Goal: Transaction & Acquisition: Purchase product/service

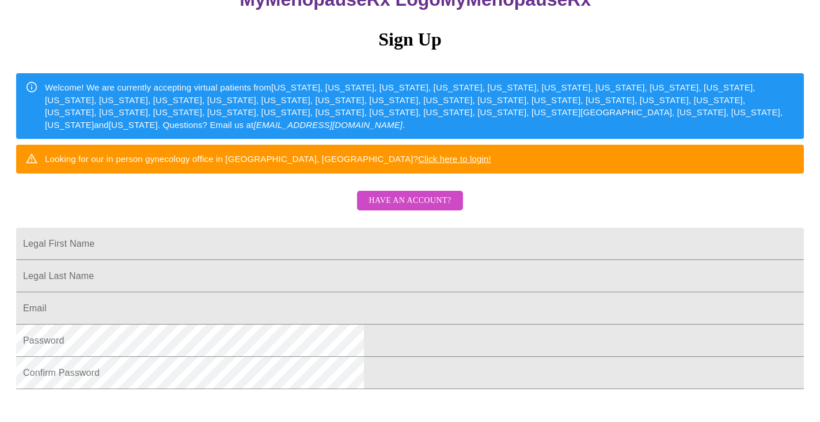
scroll to position [119, 0]
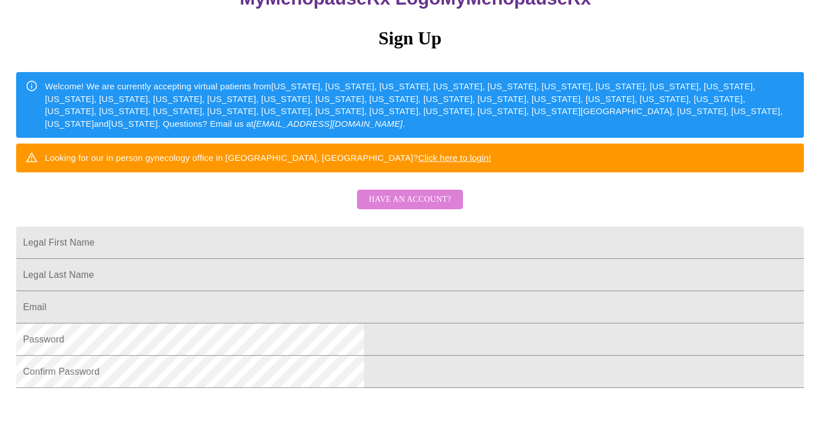
click at [440, 207] on span "Have an account?" at bounding box center [410, 199] width 82 height 14
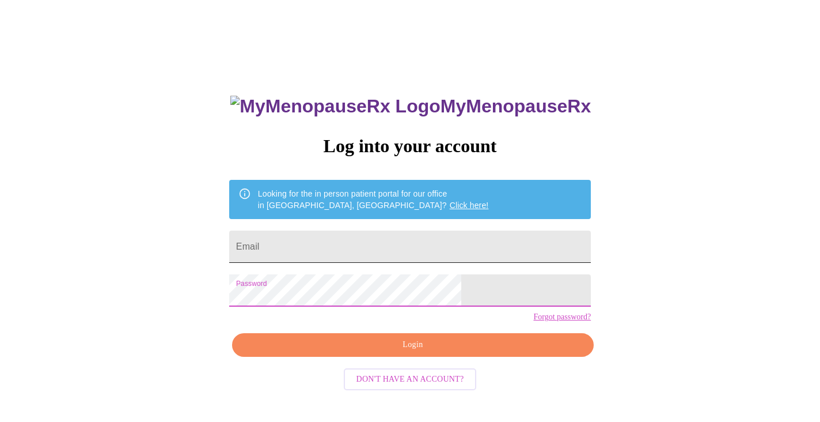
click at [323, 241] on input "Email" at bounding box center [410, 246] width 362 height 32
type input "estoney14@gmail.com"
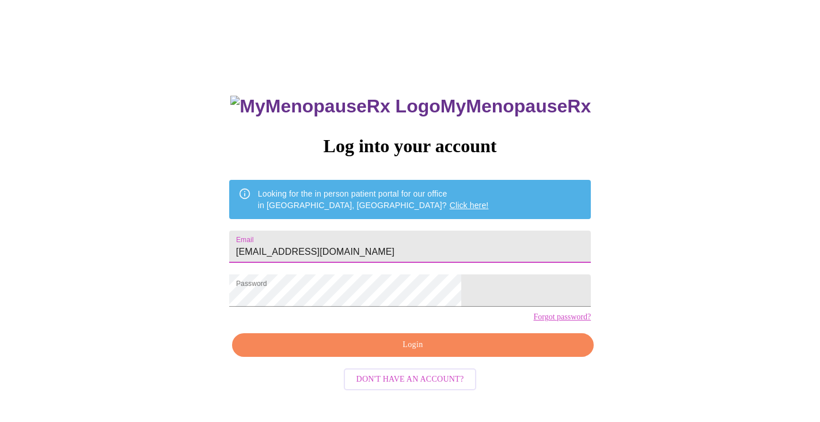
click at [454, 352] on span "Login" at bounding box center [412, 345] width 335 height 14
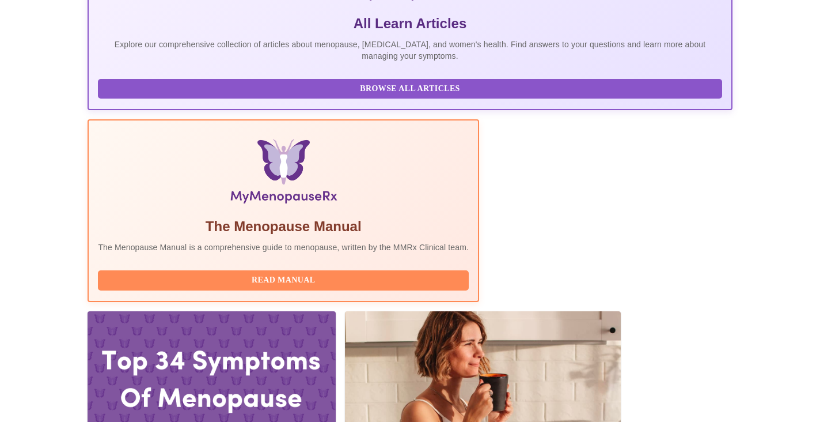
scroll to position [278, 0]
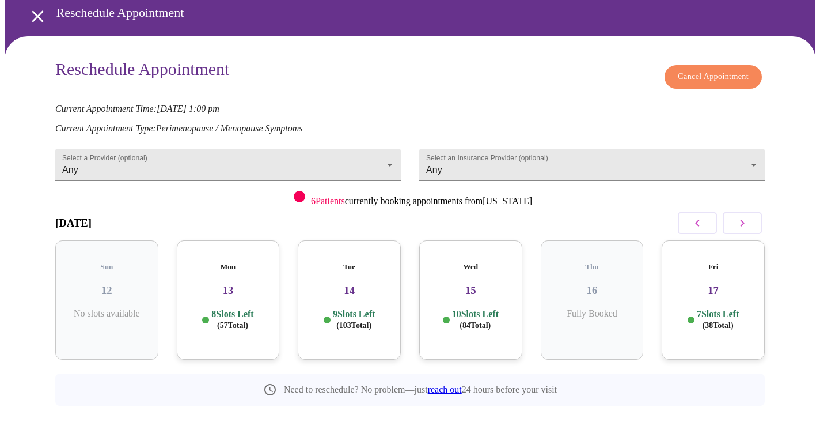
scroll to position [50, 0]
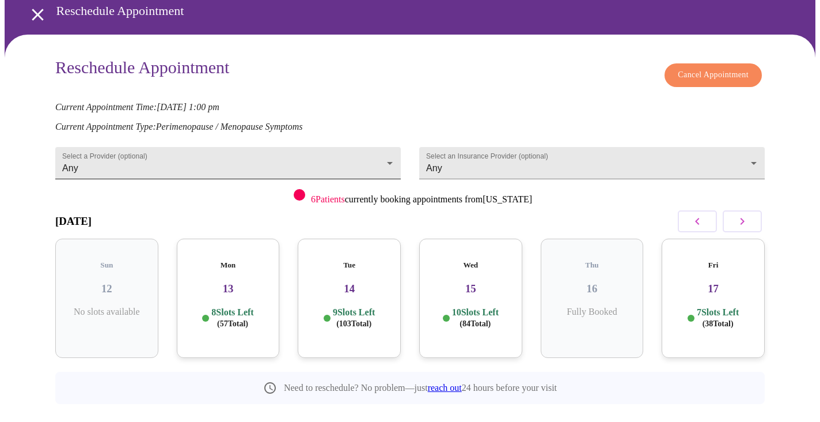
click at [389, 157] on body "MyMenopauseRx Appointments Messaging Labs 2 Uploads Medications Community Refer…" at bounding box center [410, 204] width 811 height 501
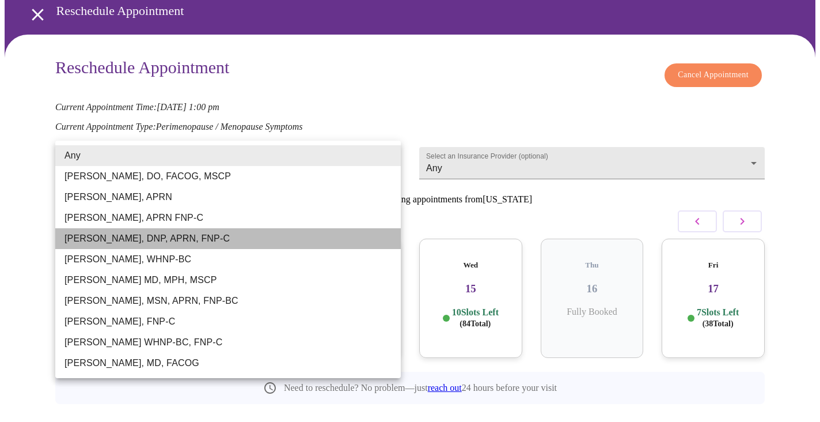
click at [304, 237] on li "[PERSON_NAME], DNP, APRN, FNP-C" at bounding box center [228, 238] width 346 height 21
type input "[PERSON_NAME], DNP, APRN, FNP-C"
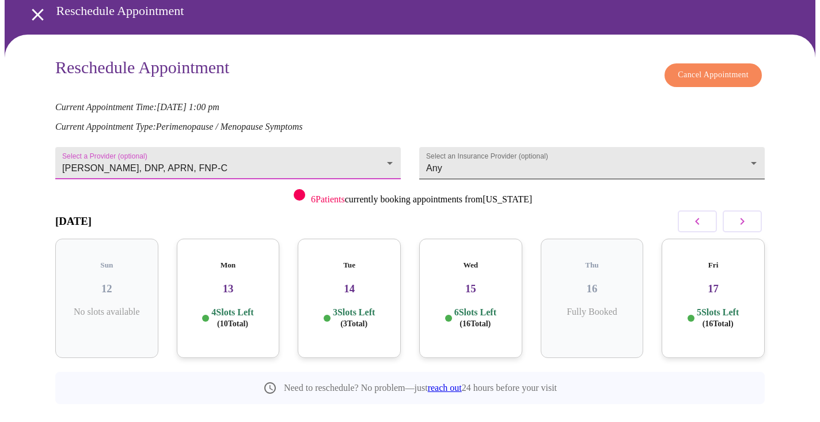
click at [546, 165] on body "MyMenopauseRx Appointments Messaging Labs 2 Uploads Medications Community Refer…" at bounding box center [410, 204] width 811 height 501
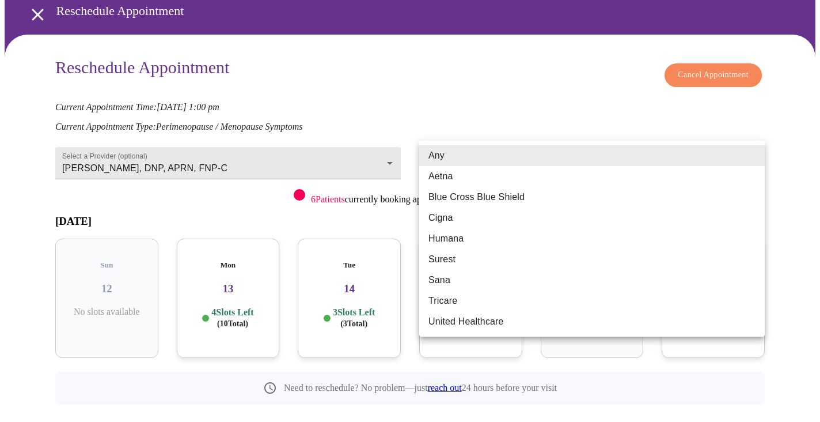
click at [541, 112] on div at bounding box center [410, 211] width 820 height 422
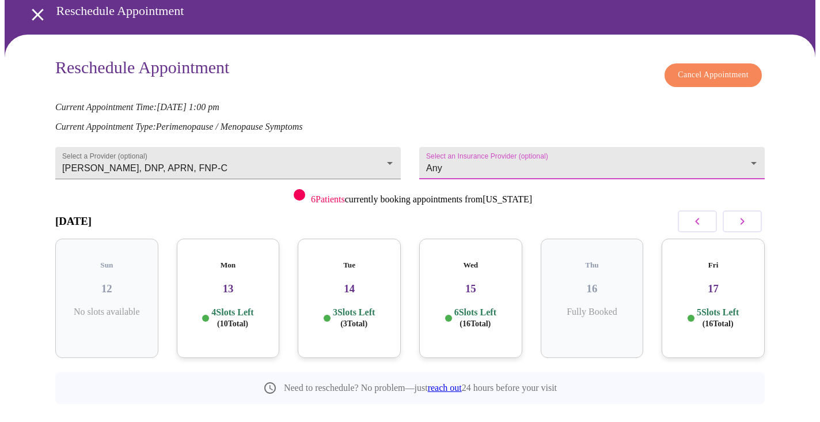
click at [744, 214] on icon "button" at bounding box center [743, 221] width 14 height 14
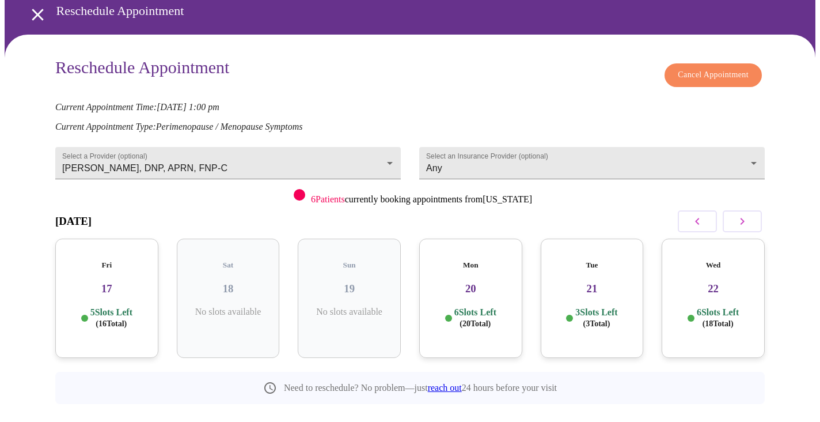
click at [700, 282] on h3 "22" at bounding box center [713, 288] width 85 height 13
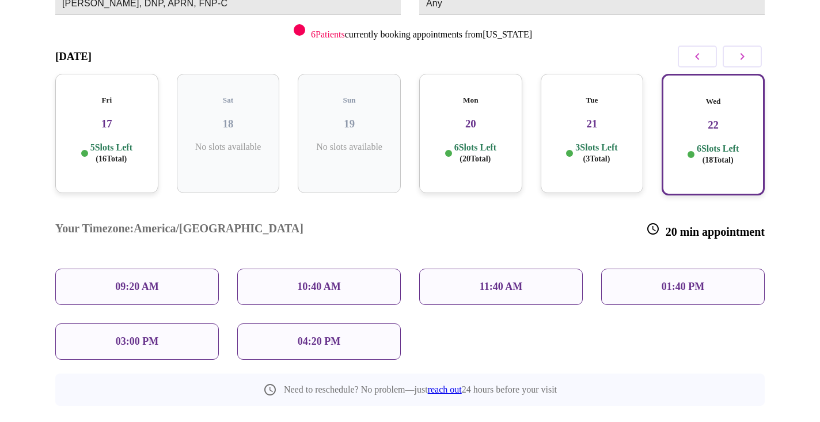
scroll to position [214, 0]
click at [676, 281] on p "01:40 PM" at bounding box center [683, 287] width 43 height 12
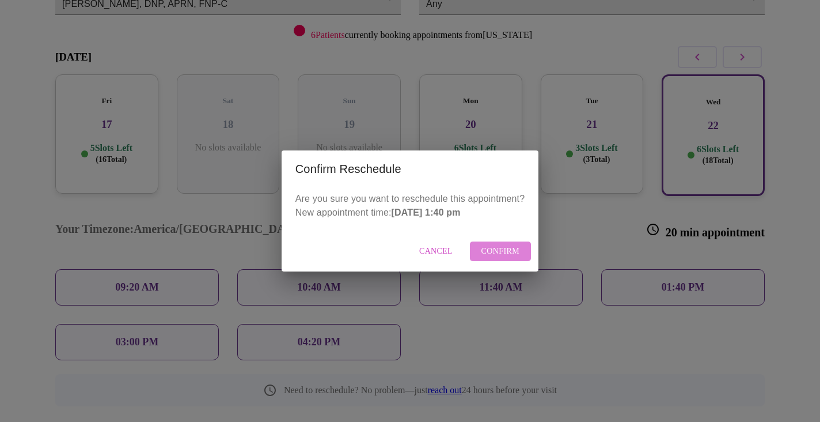
click at [502, 245] on span "Confirm" at bounding box center [501, 251] width 39 height 14
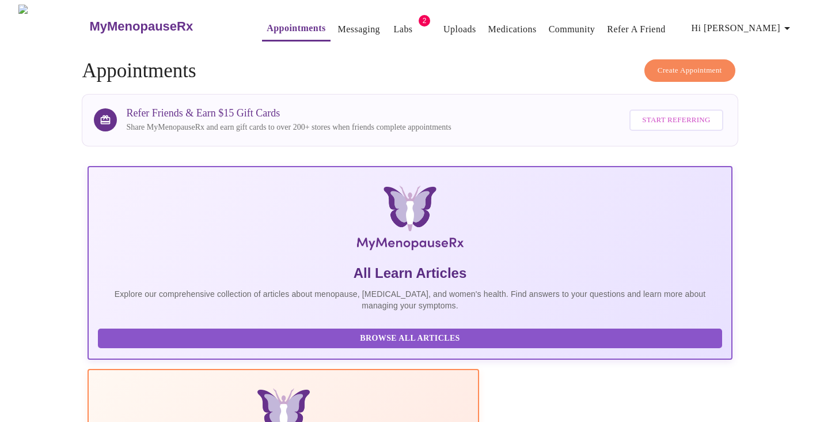
click at [394, 28] on link "Labs" at bounding box center [403, 29] width 19 height 16
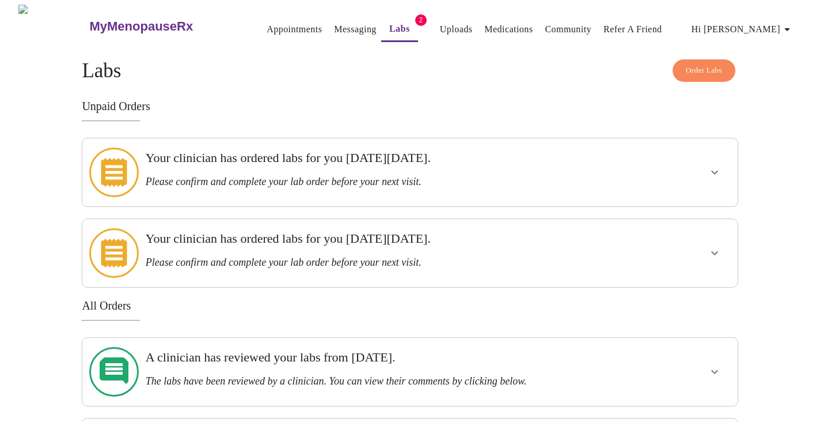
click at [393, 231] on h3 "Your clinician has ordered labs for you [DATE][DATE]." at bounding box center [379, 238] width 466 height 15
click at [713, 246] on icon "show more" at bounding box center [715, 253] width 14 height 14
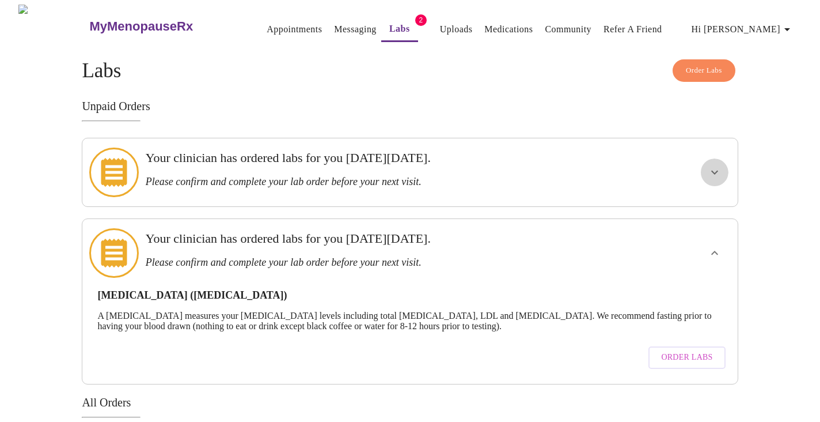
click at [715, 171] on icon "show more" at bounding box center [714, 173] width 7 height 4
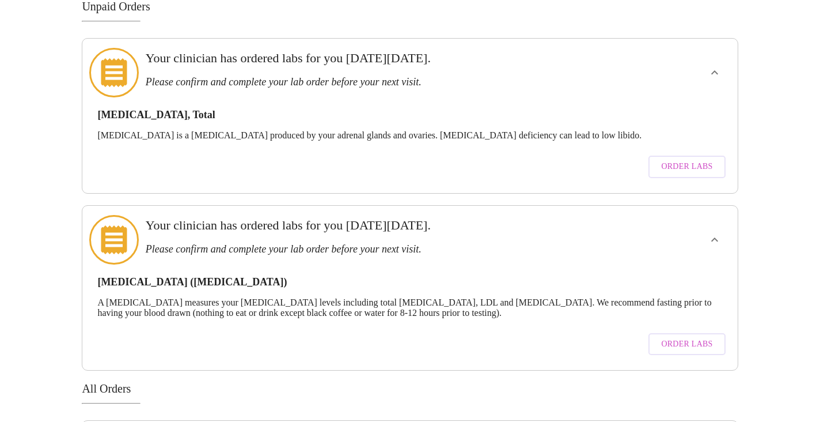
scroll to position [101, 0]
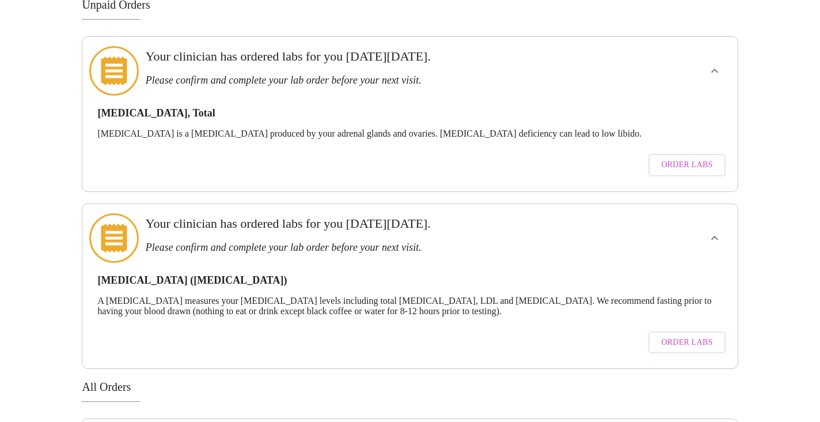
click at [710, 335] on span "Order Labs" at bounding box center [686, 342] width 51 height 14
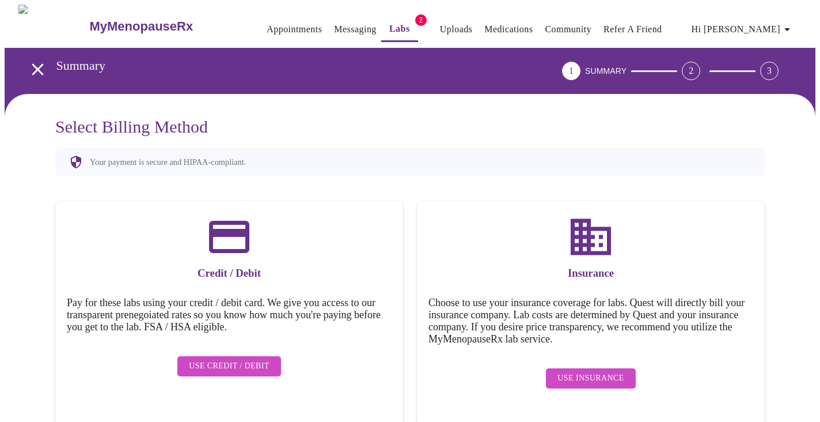
click at [262, 361] on span "Use Credit / Debit" at bounding box center [229, 366] width 81 height 14
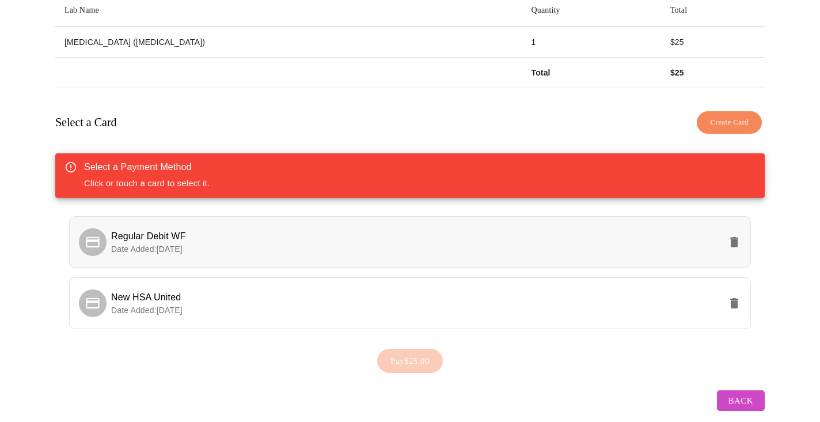
scroll to position [196, 0]
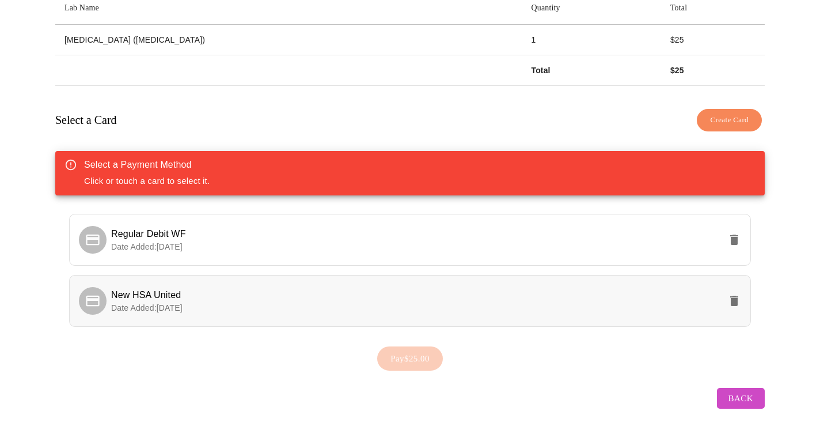
click at [389, 309] on li "New HSA United Date Added: [DATE]" at bounding box center [410, 301] width 682 height 52
click at [425, 351] on span "Pay $25.00" at bounding box center [410, 358] width 39 height 15
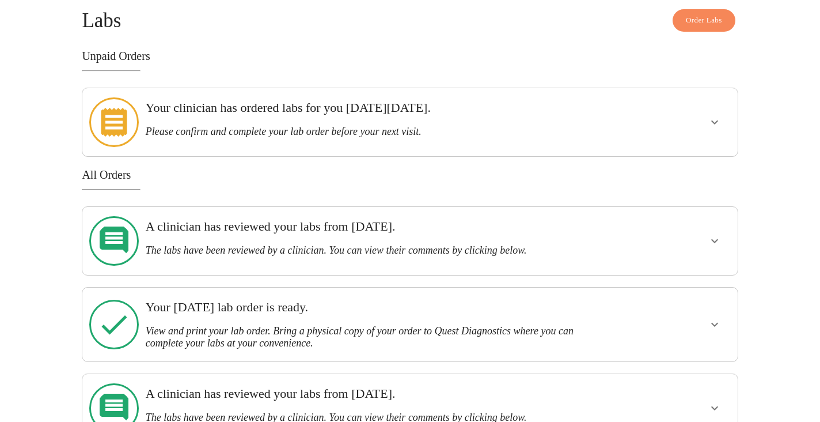
scroll to position [50, 0]
click at [711, 318] on icon "show more" at bounding box center [715, 325] width 14 height 14
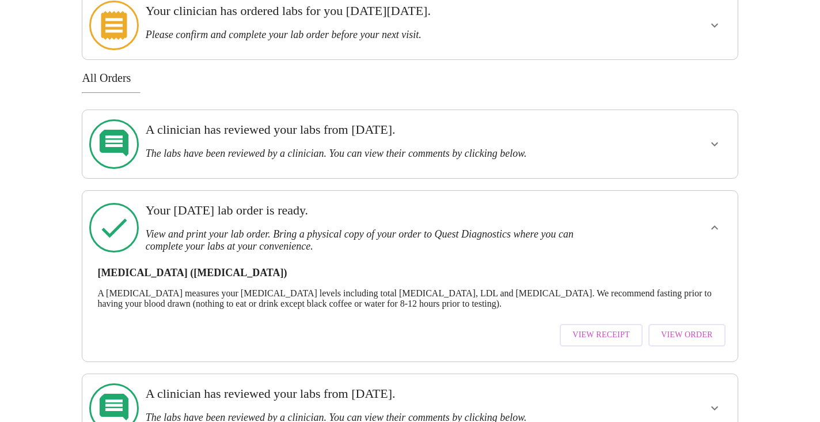
scroll to position [146, 0]
click at [682, 324] on button "View Order" at bounding box center [687, 335] width 77 height 22
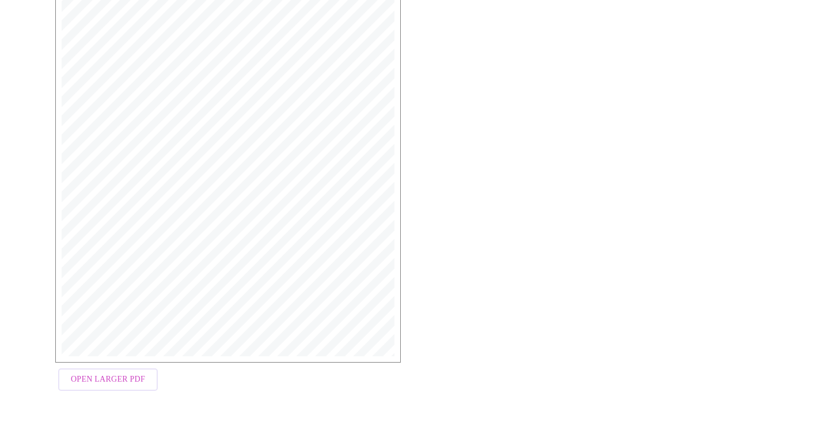
scroll to position [286, 0]
click at [100, 381] on span "Open Larger PDF" at bounding box center [108, 380] width 74 height 14
click at [458, 37] on div "MyMenopauseRx Medical Group [STREET_ADDRESS] Phone: [PHONE_NUMBER] Fax: [PHONE_…" at bounding box center [410, 158] width 728 height 496
